Goal: Find specific page/section: Find specific page/section

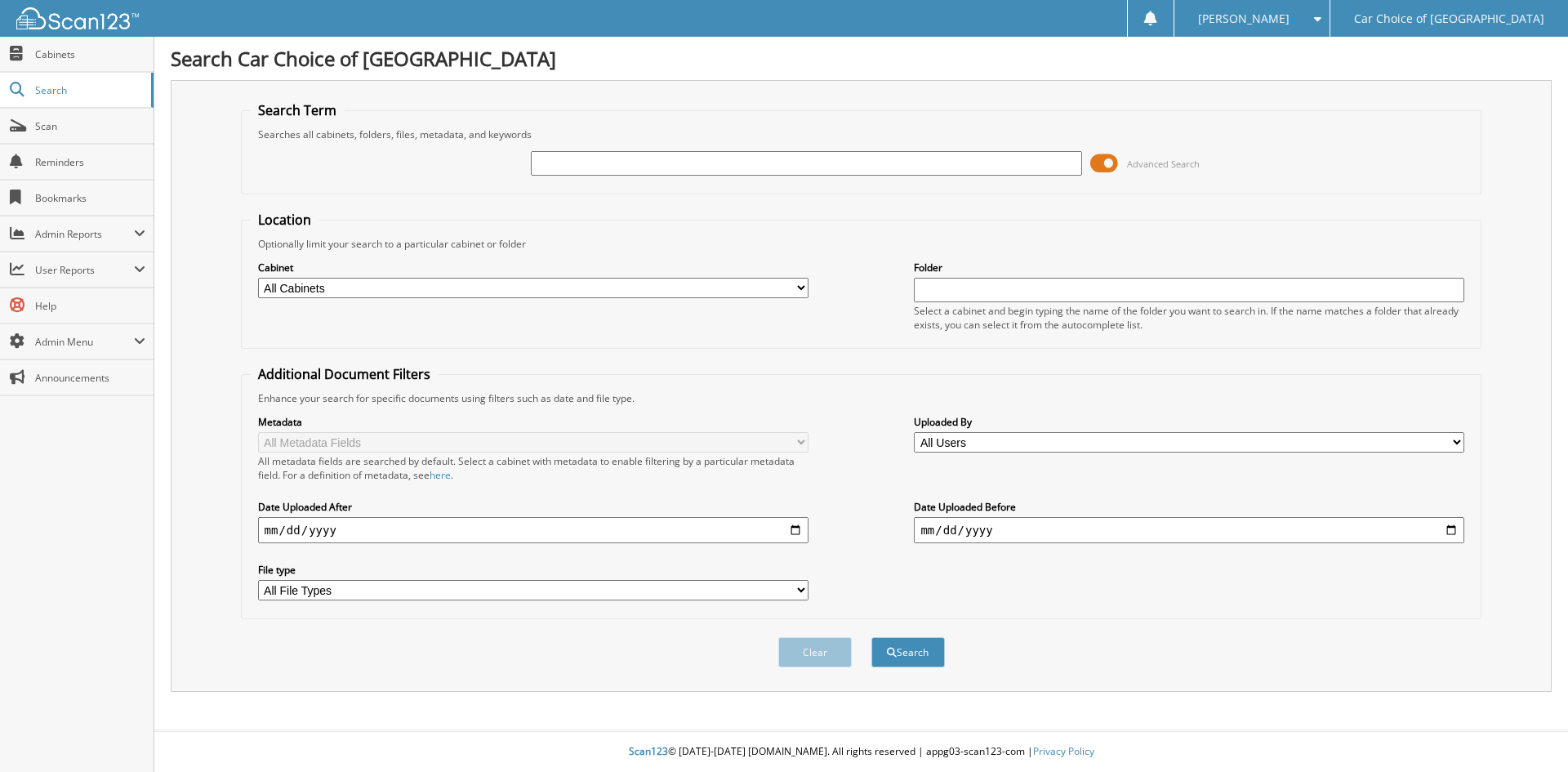
click at [585, 165] on input "text" at bounding box center [806, 163] width 551 height 24
type input "[PERSON_NAME]"
click at [871, 637] on button "Search" at bounding box center [908, 652] width 73 height 30
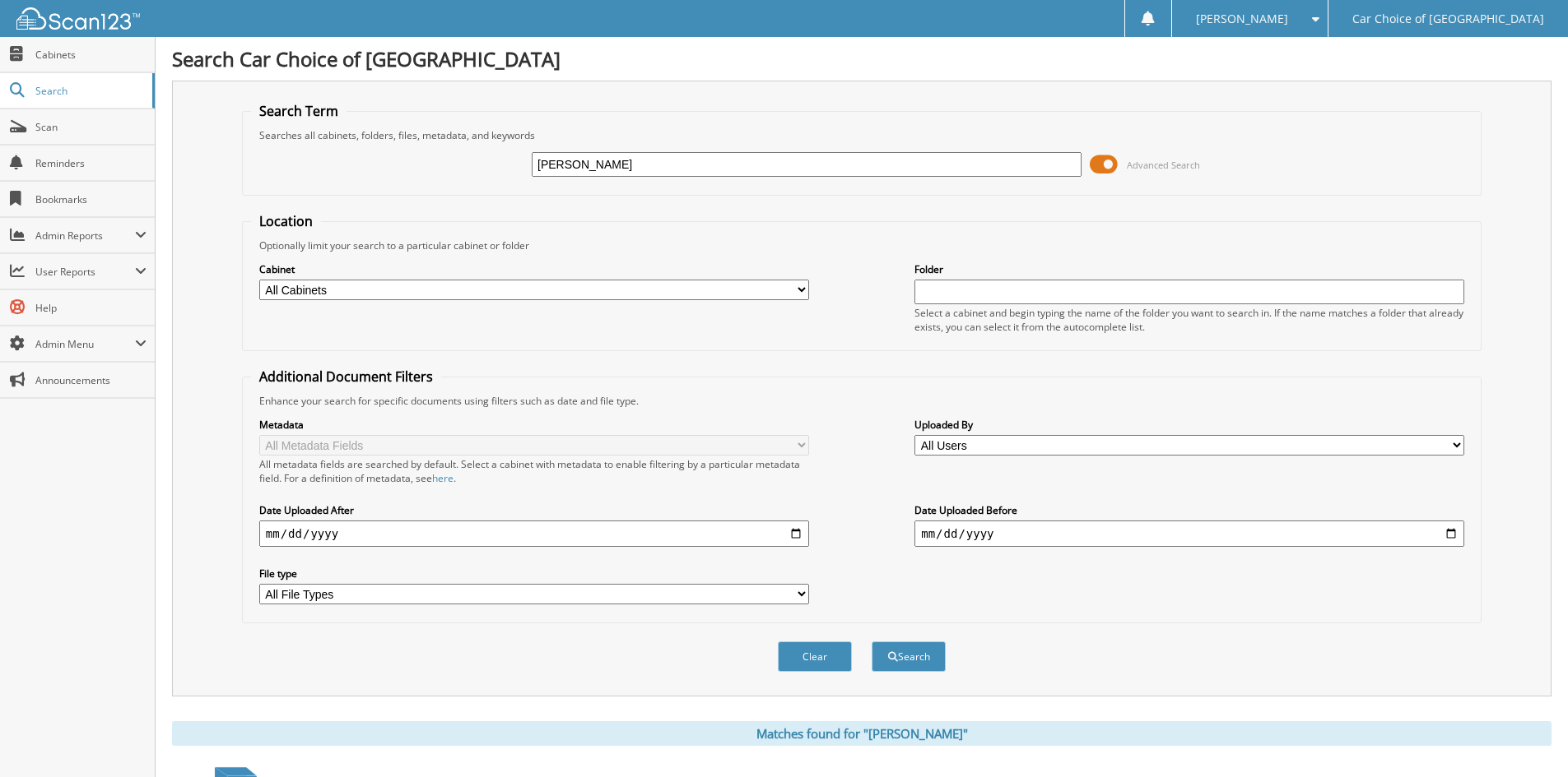
click at [658, 169] on input "[PERSON_NAME]" at bounding box center [806, 164] width 550 height 24
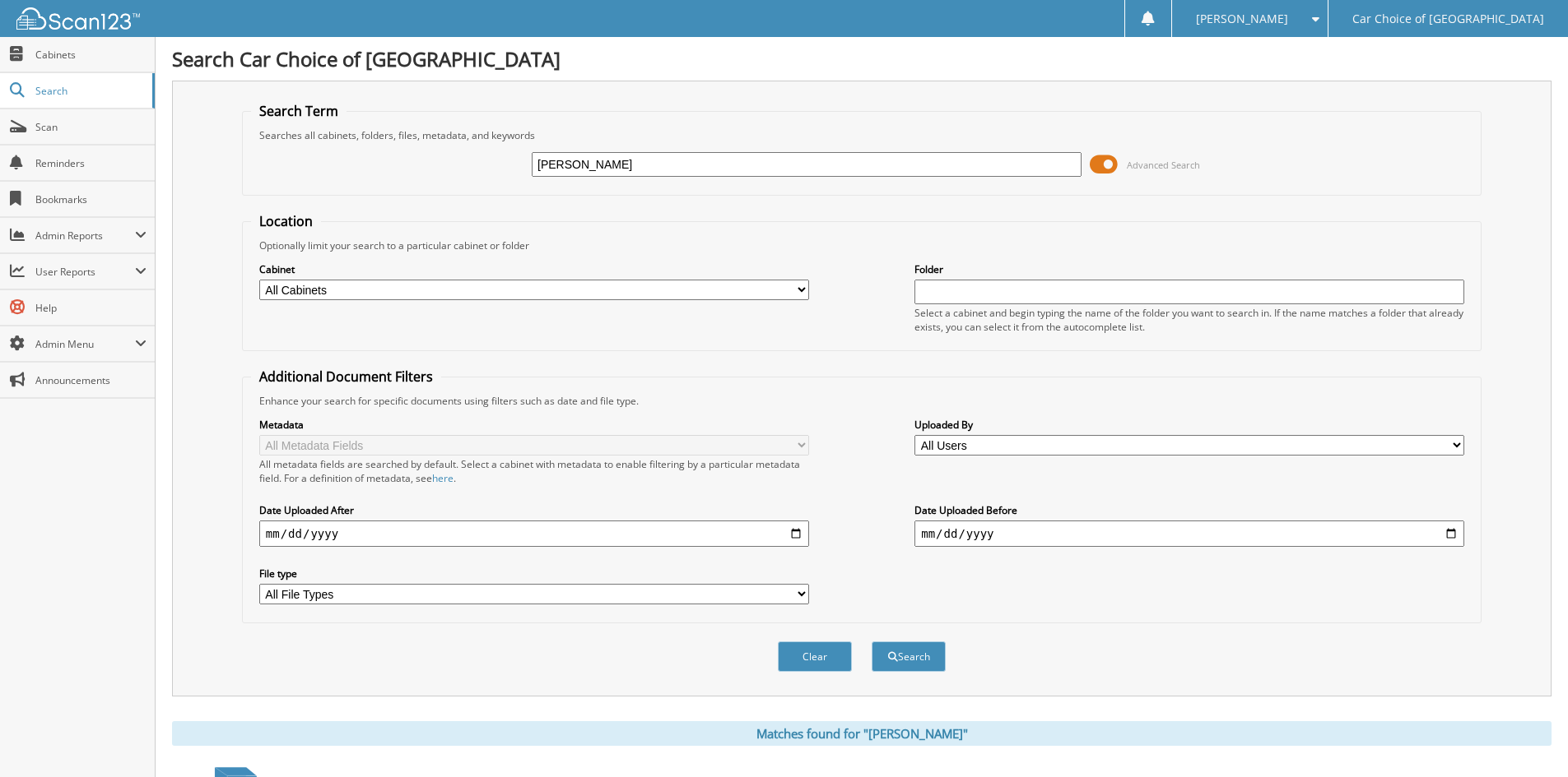
click at [658, 169] on input "[PERSON_NAME]" at bounding box center [806, 164] width 550 height 24
type input "0"
type input "066714"
click at [871, 642] on button "Search" at bounding box center [908, 656] width 74 height 30
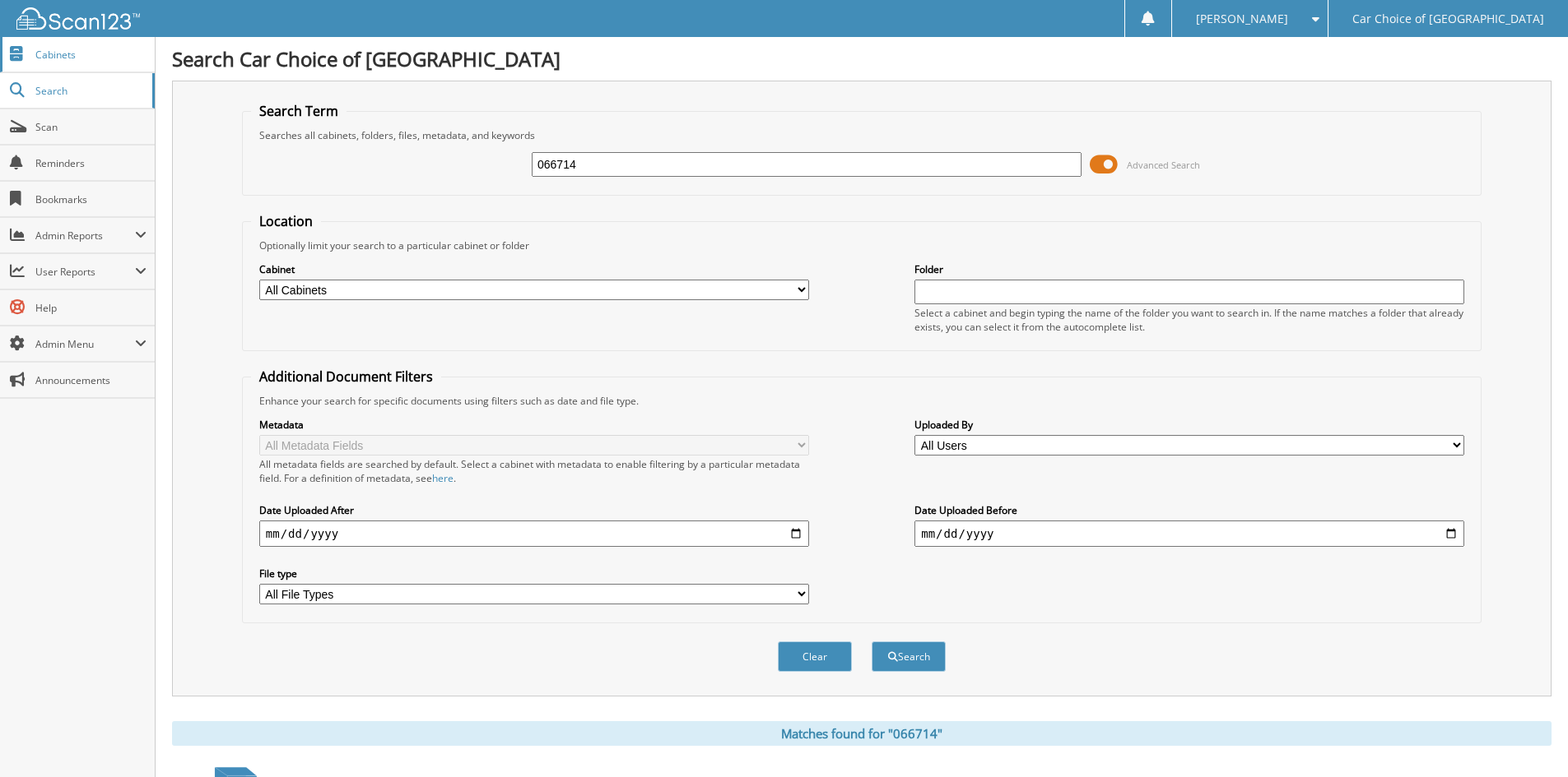
click at [85, 57] on span "Cabinets" at bounding box center [91, 55] width 111 height 14
